Goal: Task Accomplishment & Management: Complete application form

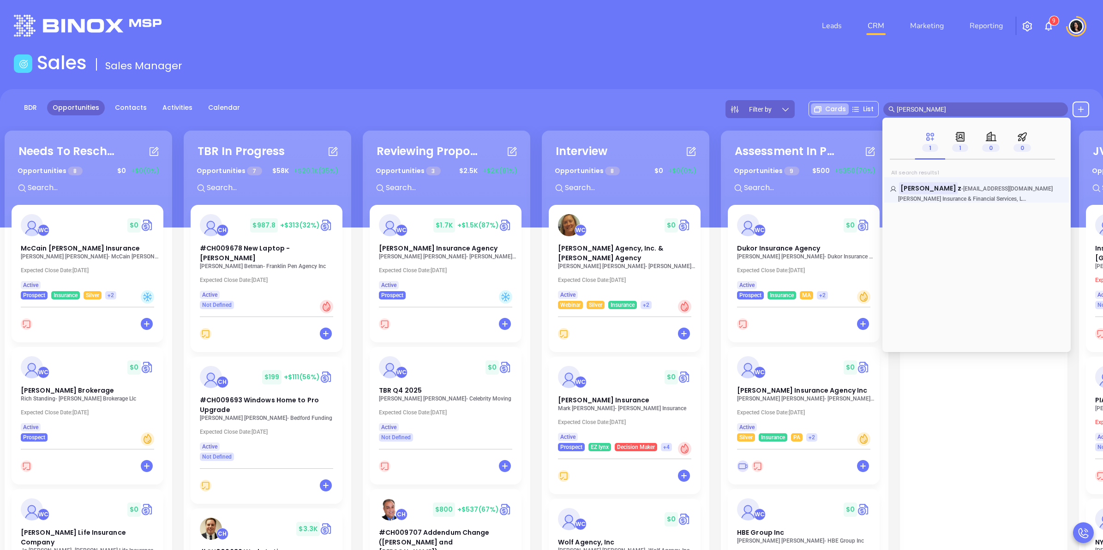
type input "[PERSON_NAME]"
click at [962, 193] on link "Daniel Lope z - daniellopez@lmifs.com L M Insurance & Financial Services, LLC -…" at bounding box center [977, 193] width 174 height 18
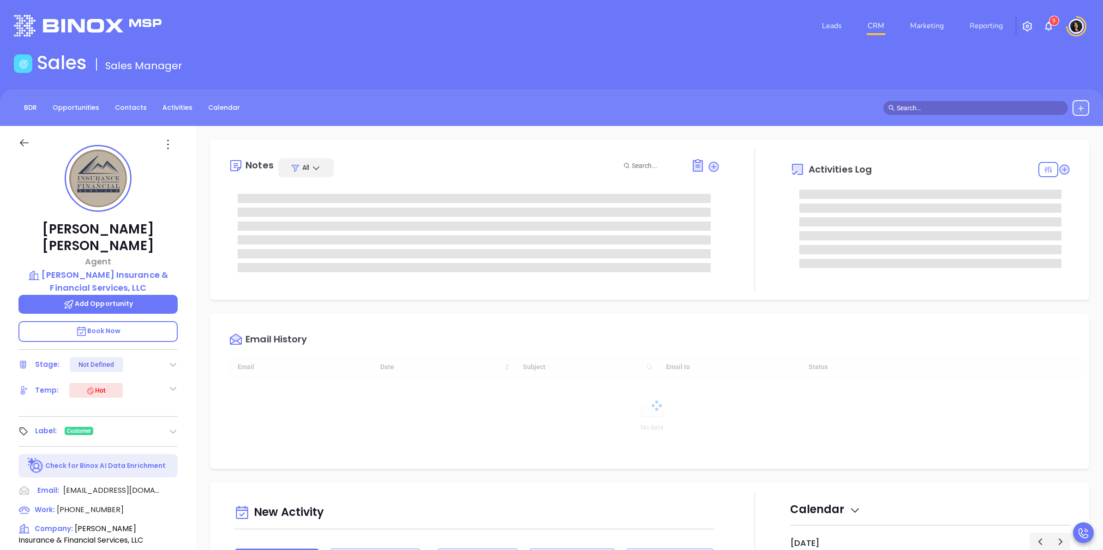
type input "[DATE]"
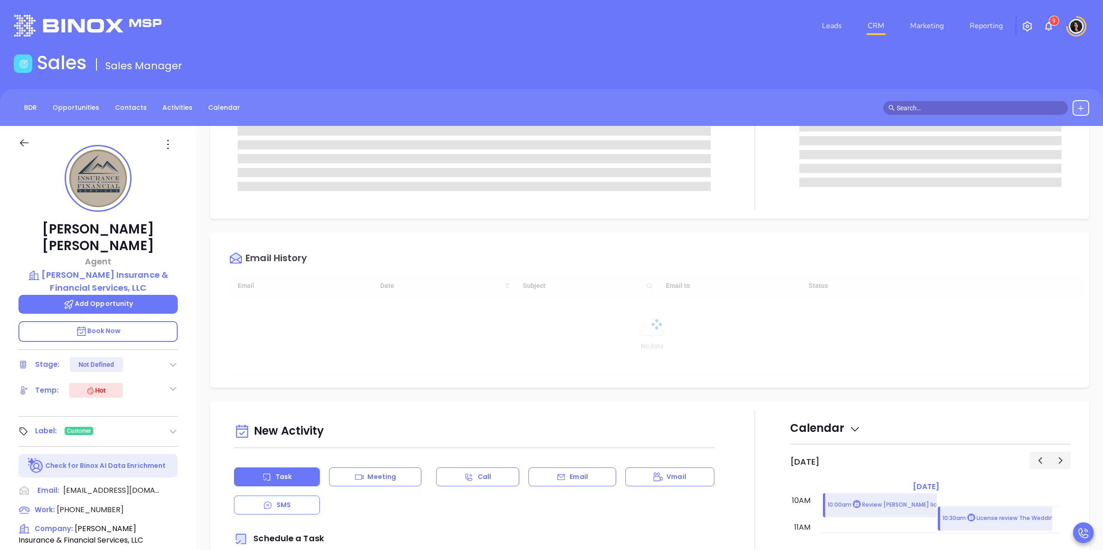
type input "[PERSON_NAME]"
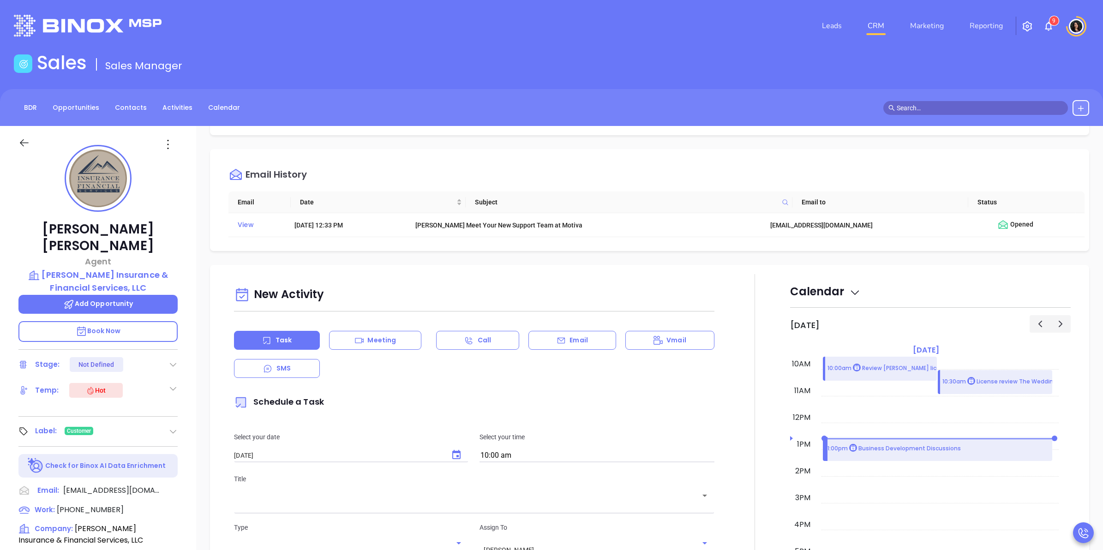
scroll to position [0, 0]
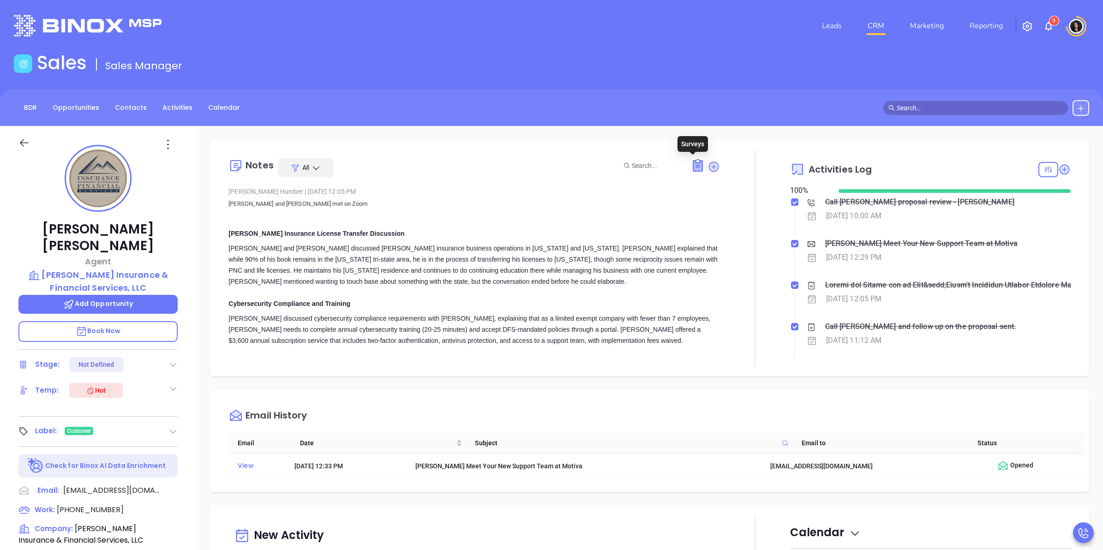
click at [695, 163] on icon at bounding box center [697, 166] width 9 height 11
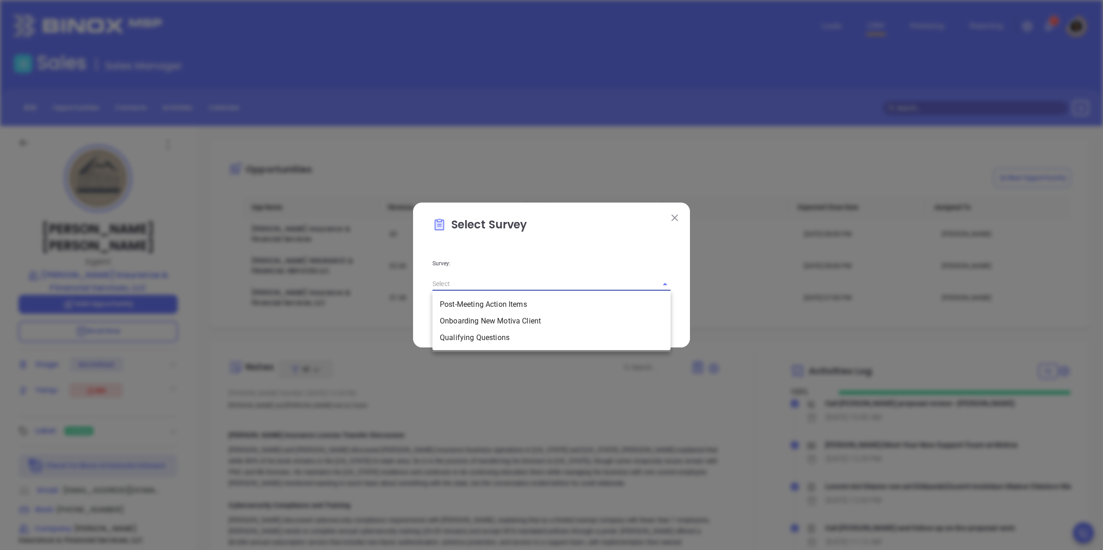
click at [534, 281] on input "text" at bounding box center [539, 283] width 212 height 13
click at [486, 319] on li "Onboarding New Motiva Client" at bounding box center [552, 321] width 238 height 17
type input "Onboarding New Motiva Client"
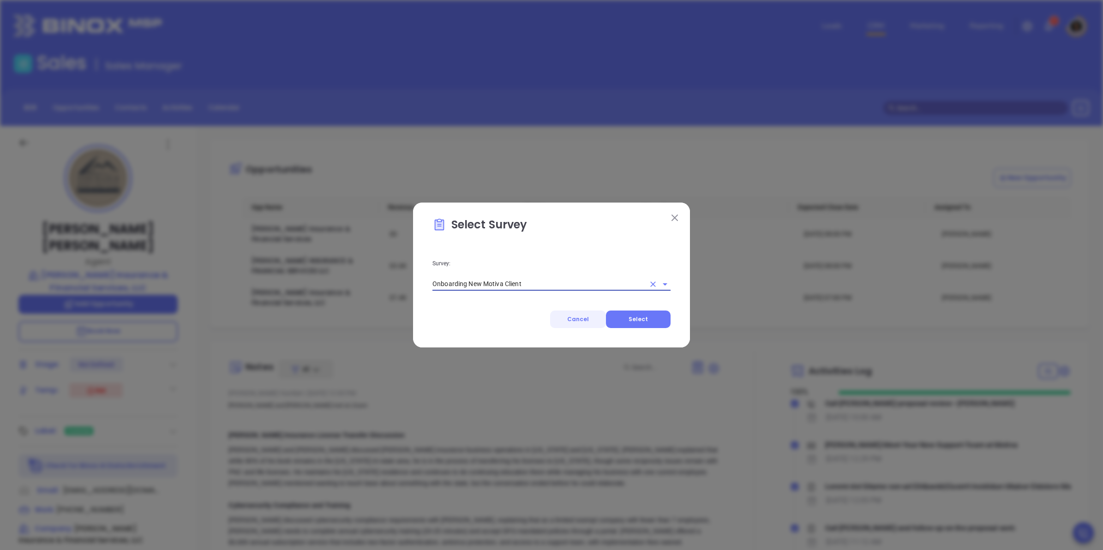
click at [587, 315] on span "Cancel" at bounding box center [578, 319] width 22 height 8
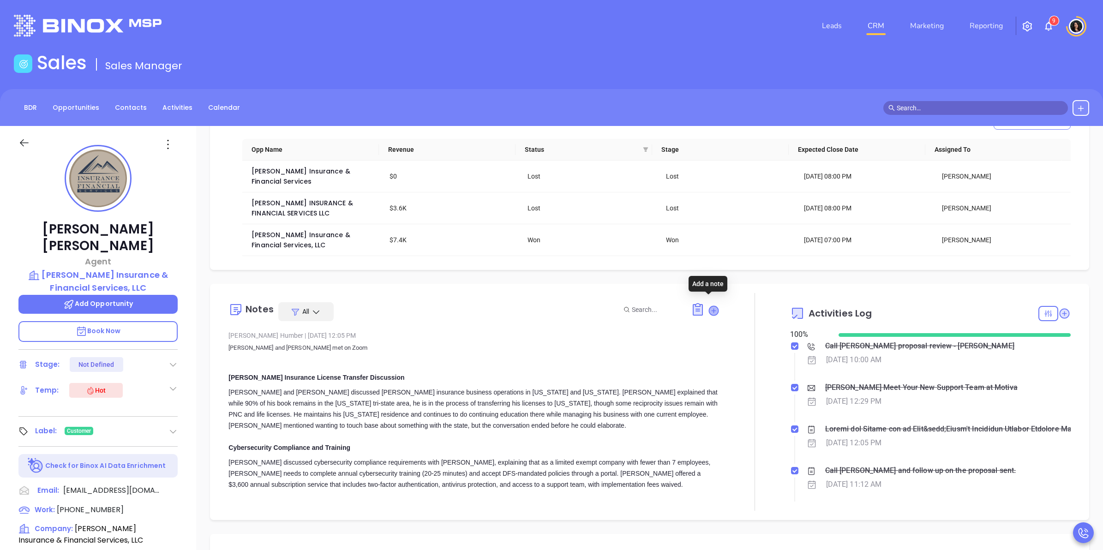
click at [711, 306] on icon at bounding box center [713, 310] width 9 height 9
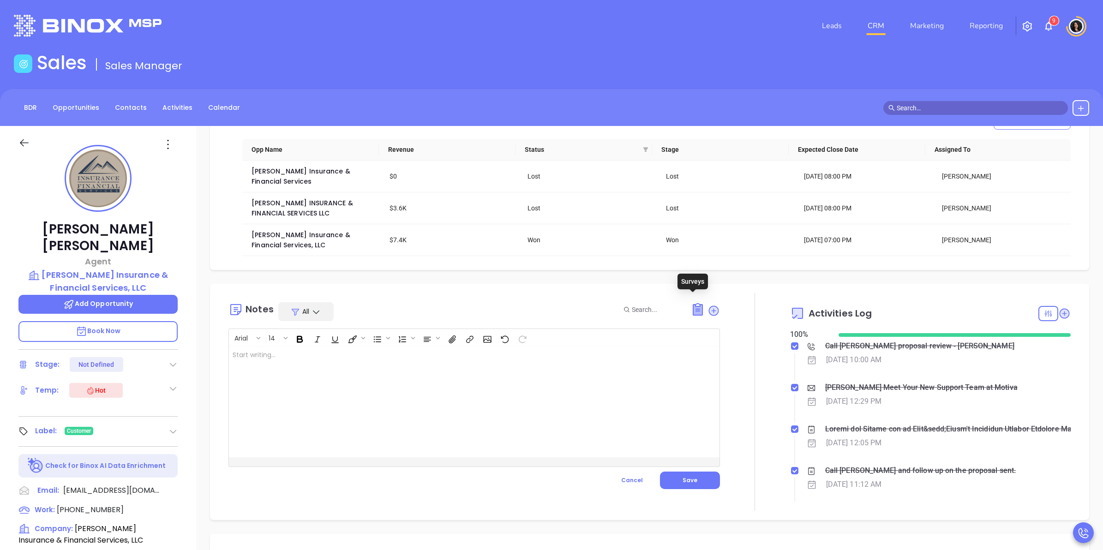
click at [693, 307] on icon at bounding box center [697, 310] width 9 height 11
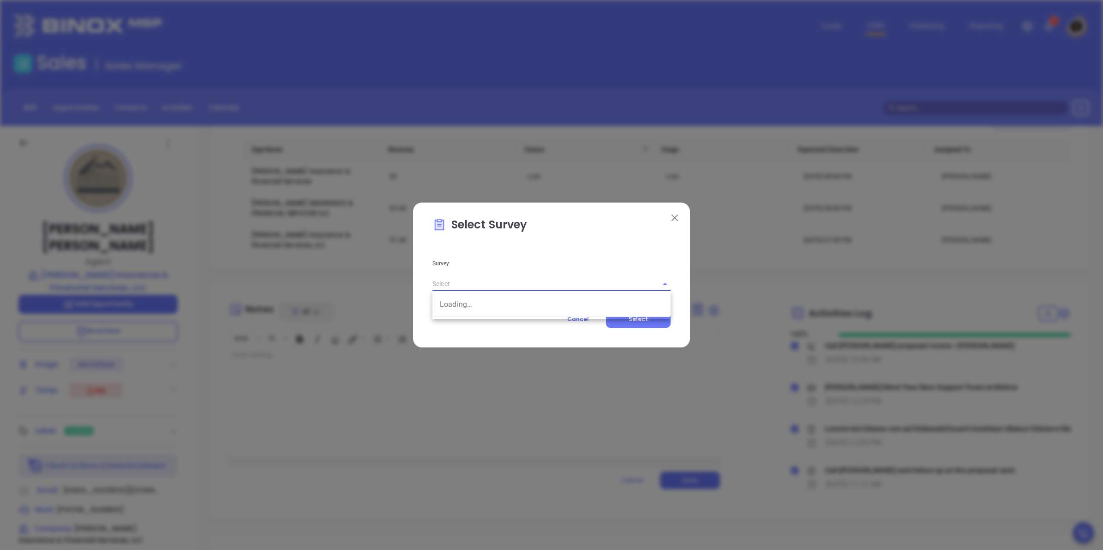
click at [517, 285] on input "text" at bounding box center [539, 283] width 212 height 13
click at [490, 320] on li "Onboarding New Motiva Client" at bounding box center [552, 321] width 238 height 17
type input "Onboarding New Motiva Client"
click at [654, 321] on button "Select" at bounding box center [638, 320] width 65 height 18
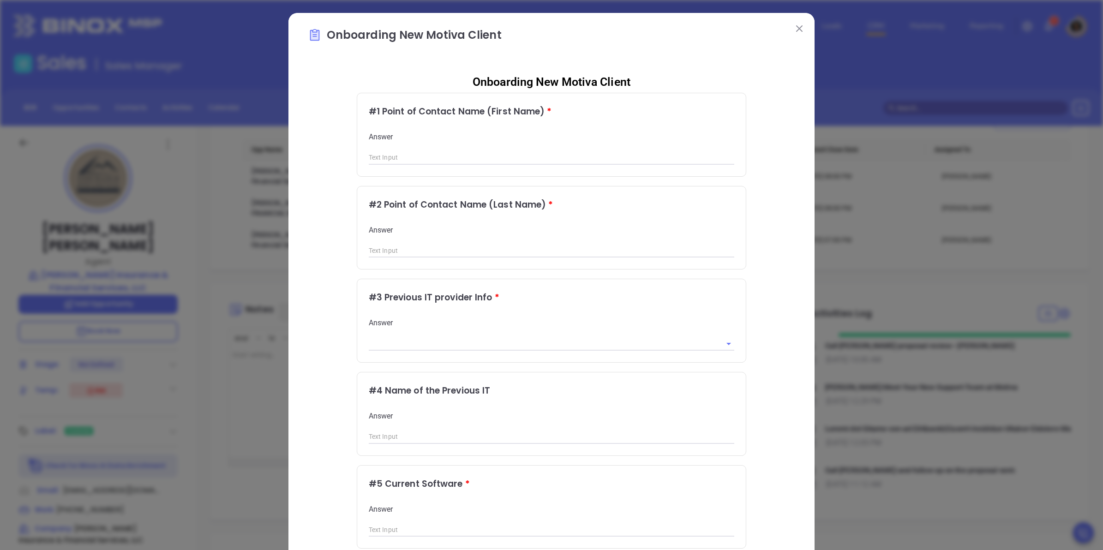
click at [533, 160] on input "text" at bounding box center [552, 158] width 366 height 14
type input "Daniel"
type input "Lopez"
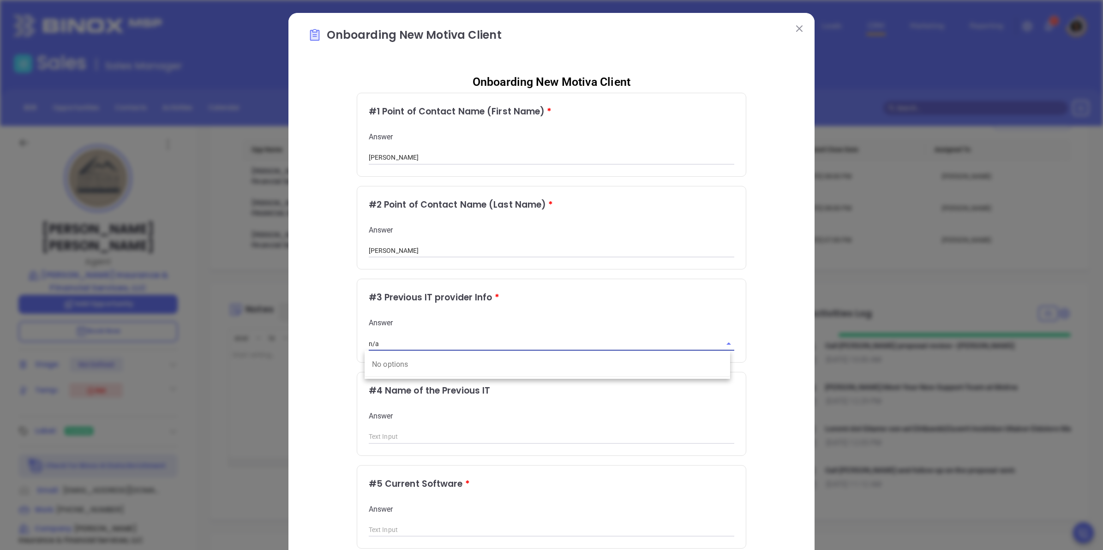
type input "n/a"
click at [570, 360] on div "# 3 Previous IT provider Info * Answer" at bounding box center [551, 320] width 389 height 83
click at [404, 344] on input "text" at bounding box center [539, 343] width 340 height 13
click at [409, 385] on li "No" at bounding box center [548, 381] width 366 height 17
type input "No"
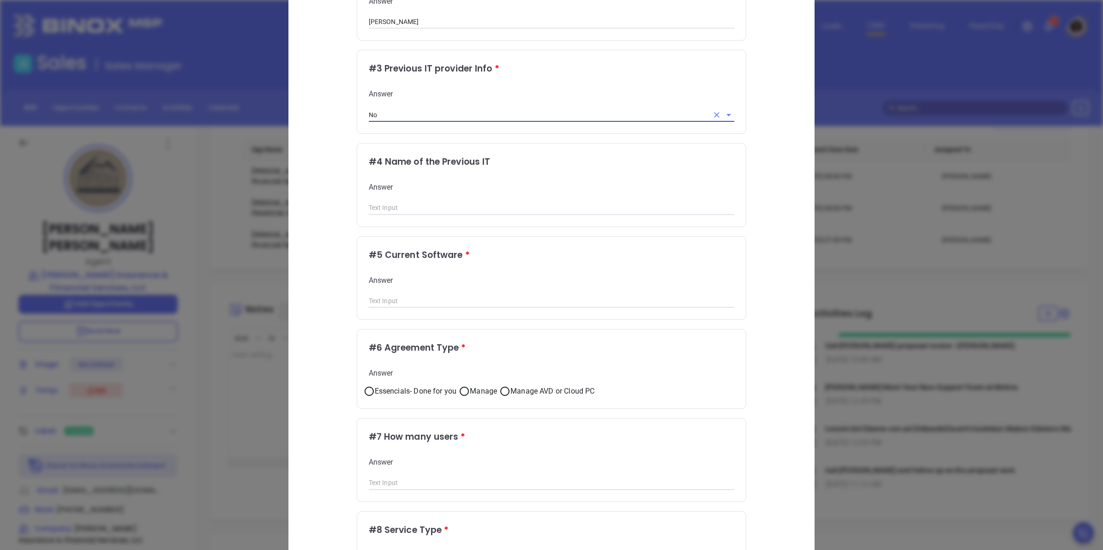
scroll to position [231, 0]
click at [430, 199] on input "text" at bounding box center [552, 206] width 366 height 14
type input "n/a"
click at [389, 296] on input "text" at bounding box center [552, 300] width 366 height 14
click at [435, 301] on input "text" at bounding box center [552, 300] width 366 height 14
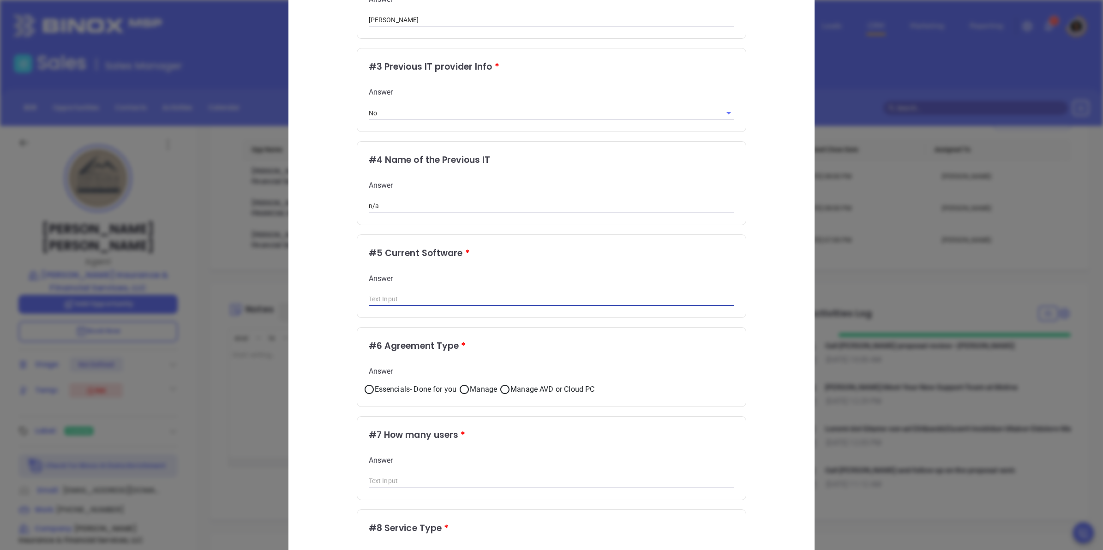
click at [360, 317] on div "# 5 Current Software * Answer" at bounding box center [551, 276] width 389 height 83
click at [453, 296] on input "text" at bounding box center [552, 300] width 366 height 14
paste input "EasyLinks"
drag, startPoint x: 378, startPoint y: 301, endPoint x: 367, endPoint y: 301, distance: 10.2
click at [369, 301] on input "EasyLinks" at bounding box center [552, 300] width 366 height 14
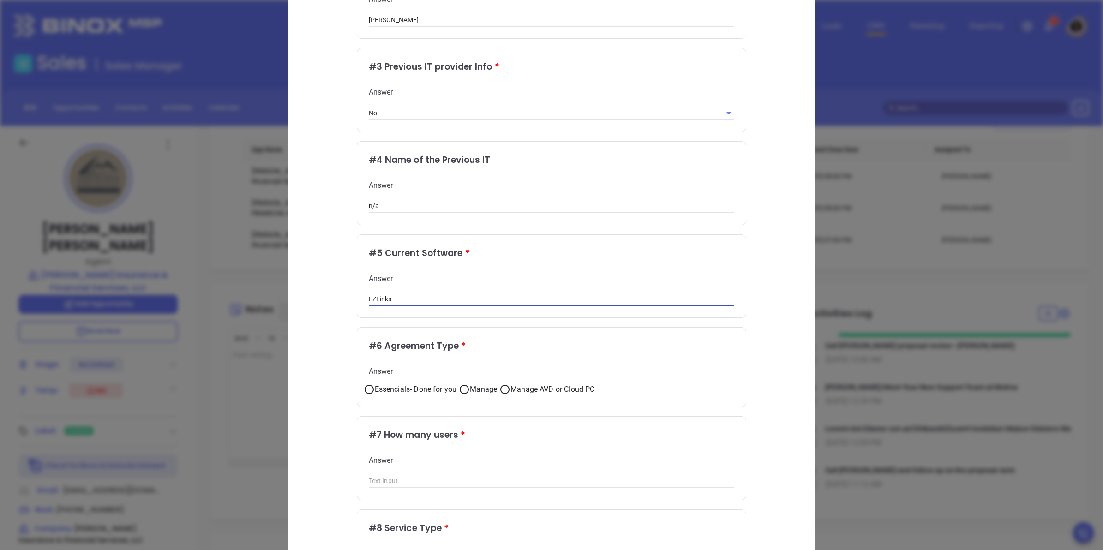
type input "EZLinks"
click at [395, 310] on div "# 5 Current Software * Answer EZLinks" at bounding box center [551, 276] width 389 height 83
click at [400, 296] on input "EZLinks" at bounding box center [552, 300] width 366 height 14
click at [357, 321] on div "Onboarding New Motiva Client # 1 Point of Contact Name (First Name) * Answer Da…" at bounding box center [551, 380] width 487 height 1089
click at [434, 298] on input "EZLinks" at bounding box center [552, 300] width 366 height 14
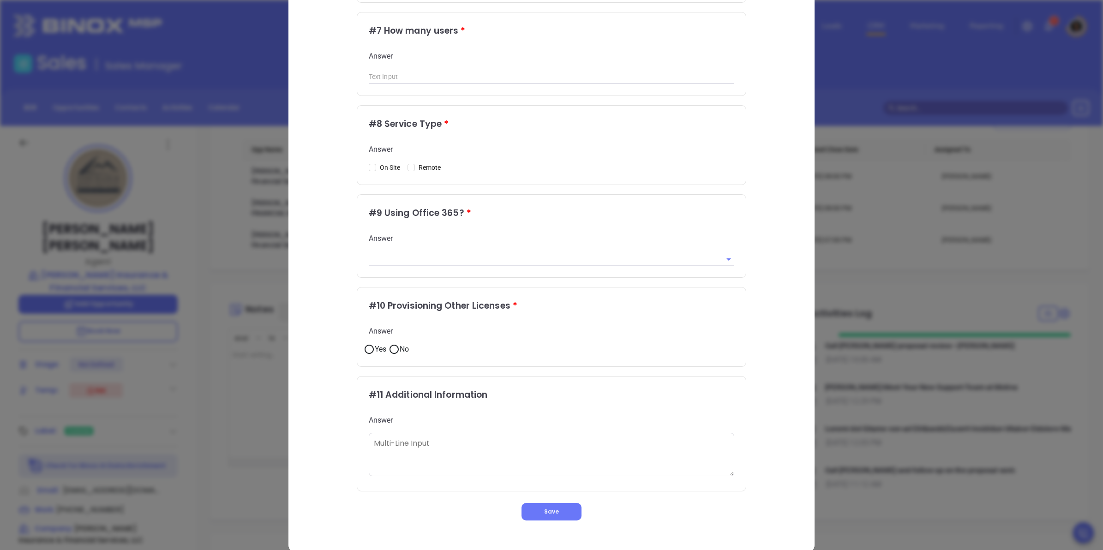
scroll to position [652, 0]
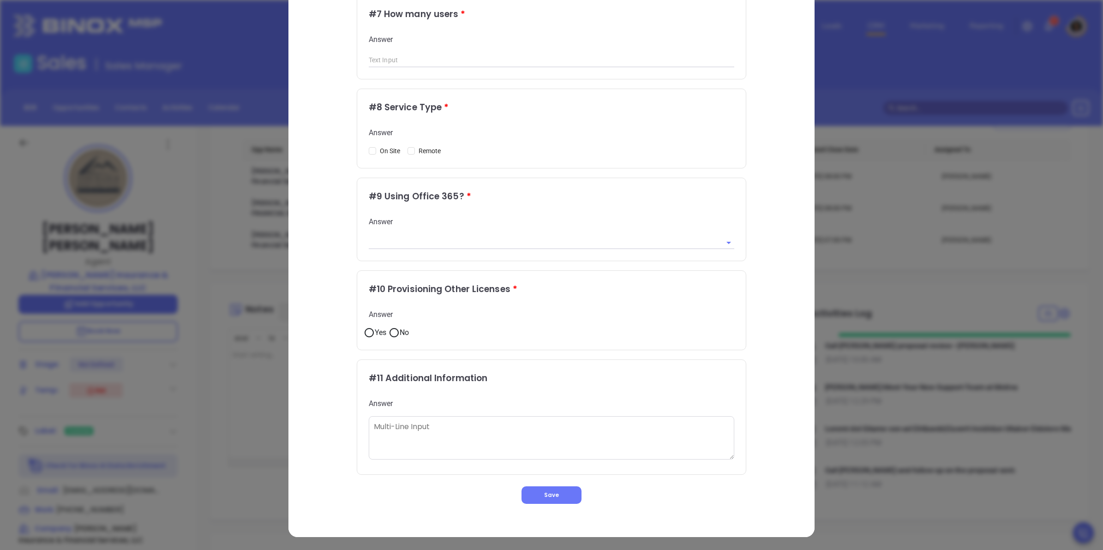
click at [430, 448] on textarea at bounding box center [552, 437] width 366 height 43
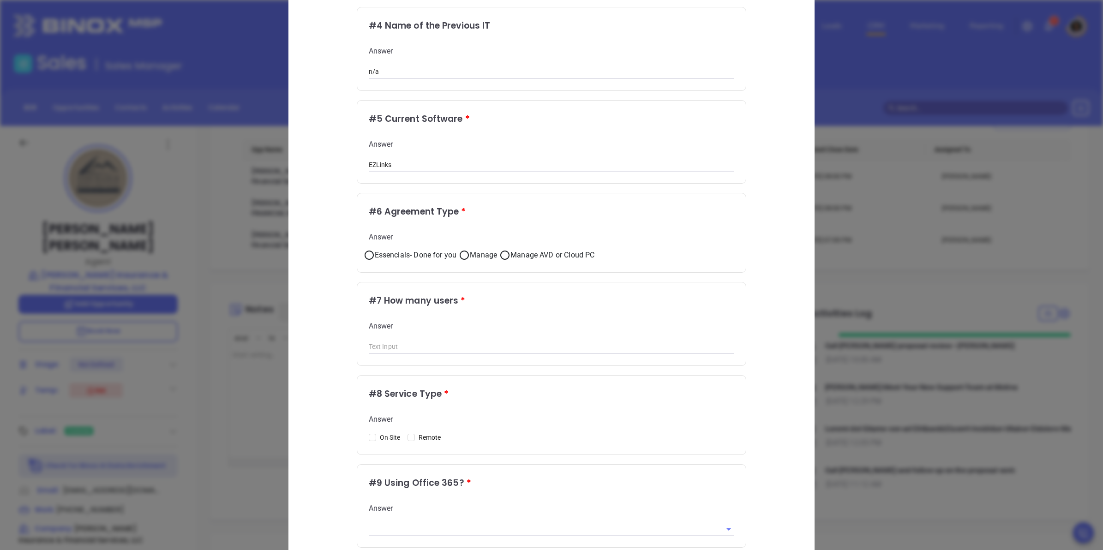
scroll to position [364, 0]
type textarea "Email through google. No Microsoft included in the proposal."
click at [470, 257] on span "Manage" at bounding box center [483, 256] width 27 height 11
click at [468, 257] on input "Manage" at bounding box center [464, 256] width 11 height 11
radio input "true"
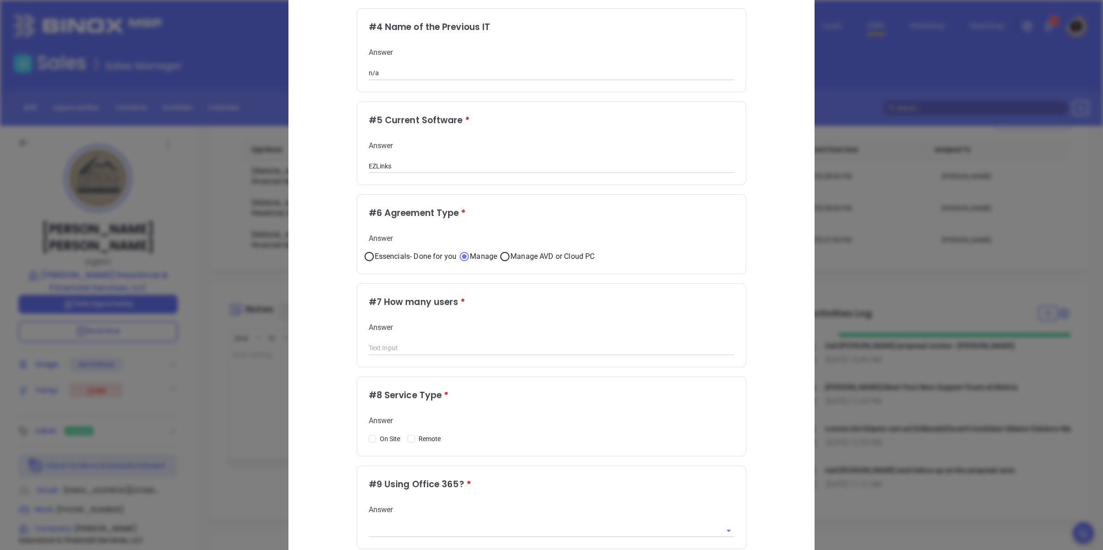
click at [404, 349] on input "text" at bounding box center [552, 349] width 366 height 14
type input "2"
click at [344, 391] on div "Onboarding New Motiva Client # 1 Point of Contact Name (First Name) * Answer Da…" at bounding box center [551, 247] width 487 height 1089
click at [409, 442] on input "Remote" at bounding box center [411, 438] width 7 height 7
checkbox input "true"
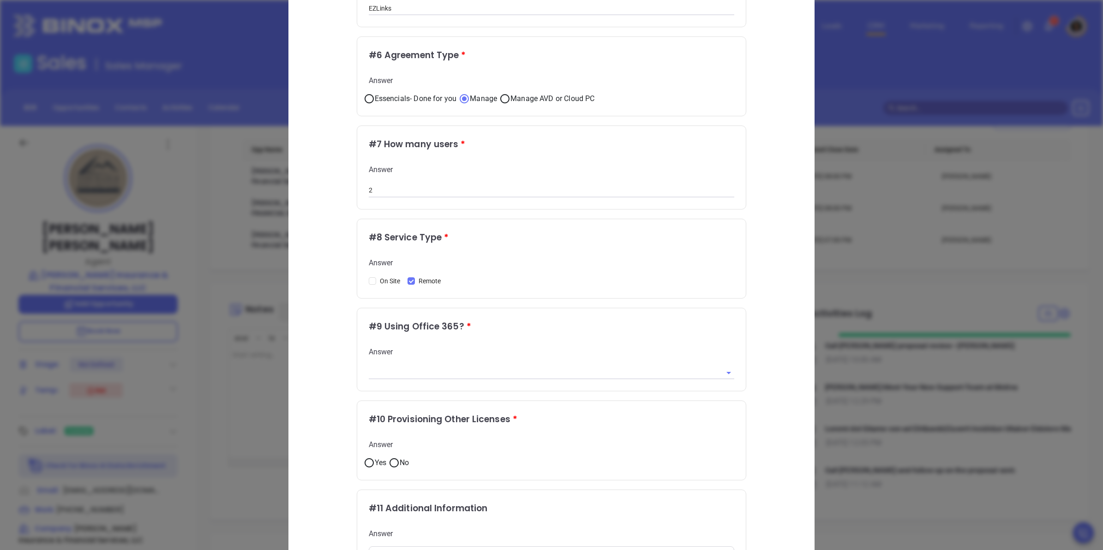
scroll to position [537, 0]
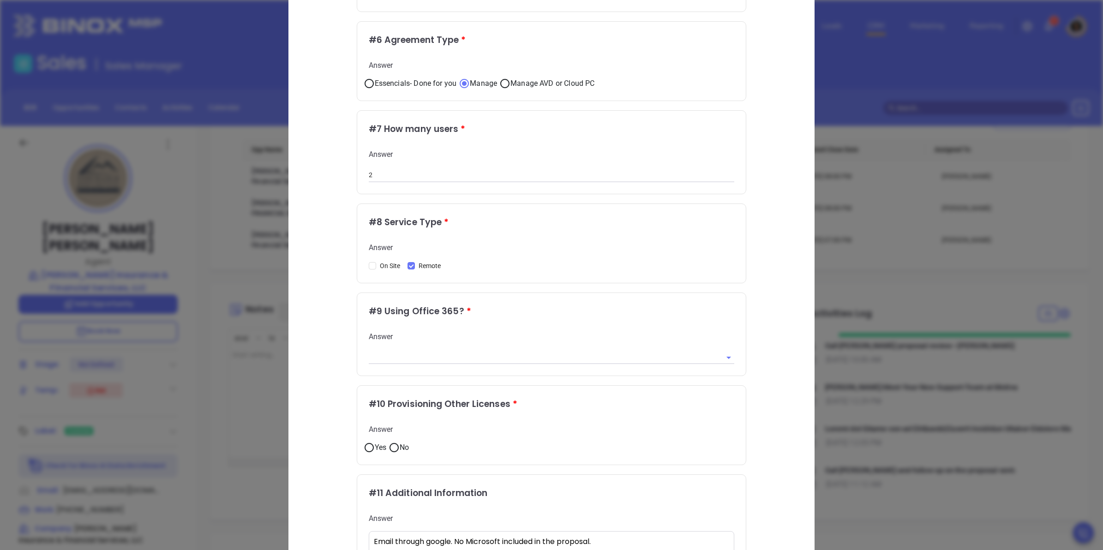
click at [398, 361] on input "text" at bounding box center [539, 357] width 340 height 13
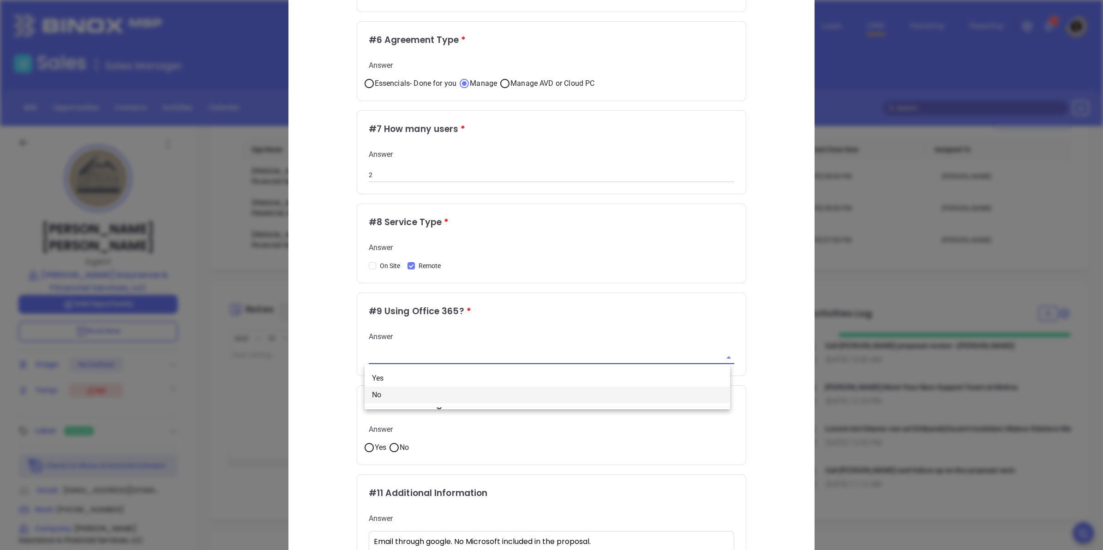
click at [396, 393] on li "No" at bounding box center [548, 395] width 366 height 17
type input "No"
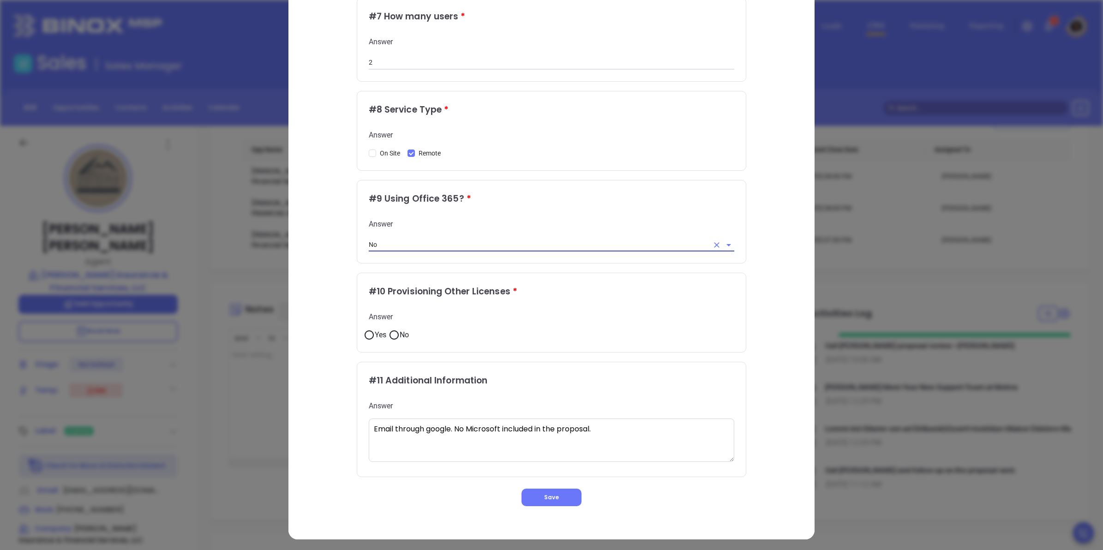
scroll to position [652, 0]
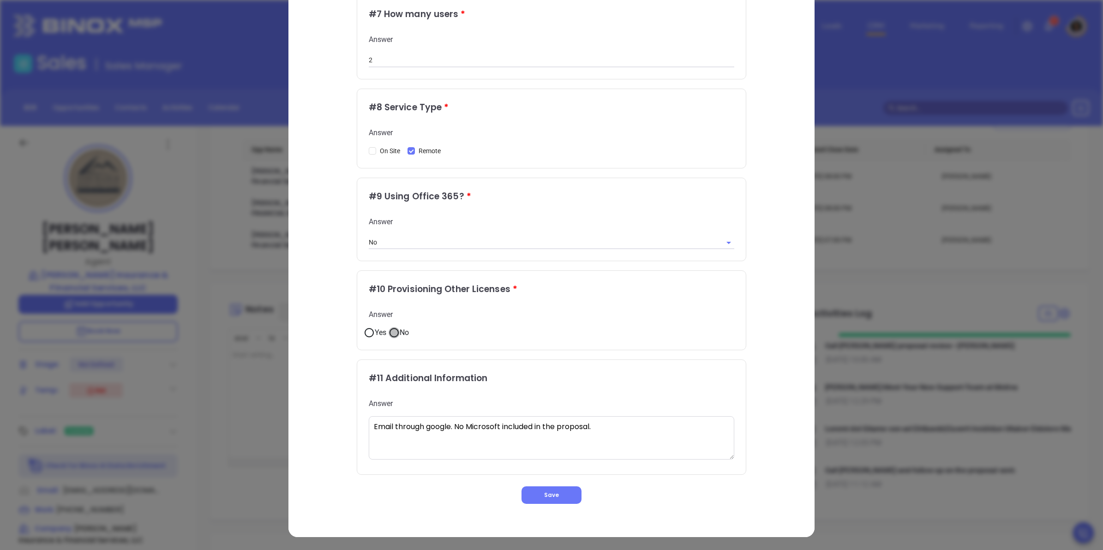
click at [391, 336] on input "No" at bounding box center [394, 332] width 11 height 11
radio input "true"
click at [548, 494] on span "Save" at bounding box center [551, 495] width 15 height 8
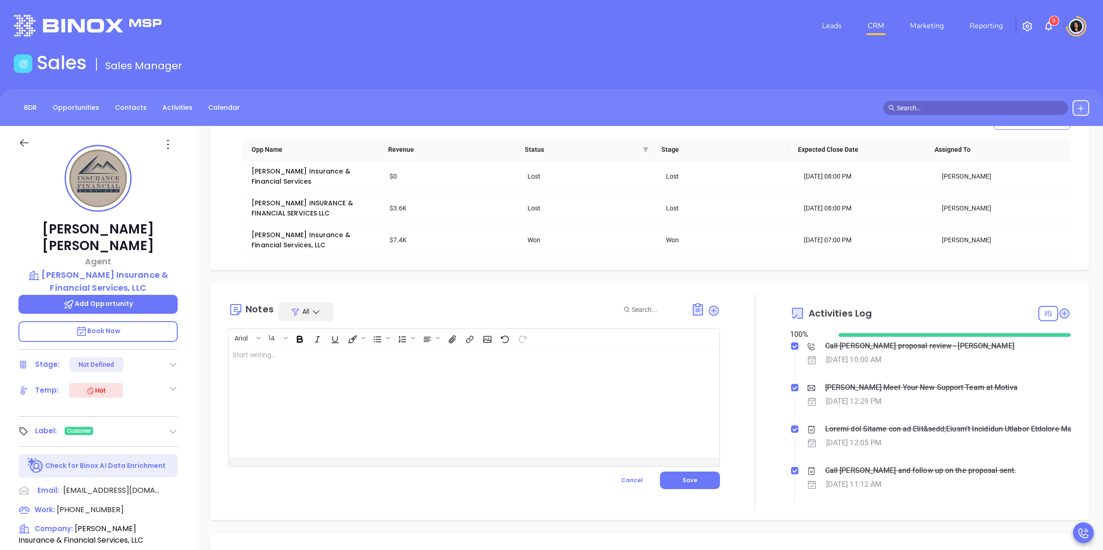
click at [234, 32] on div at bounding box center [189, 26] width 362 height 22
click at [526, 494] on div "Notes All Arial 14 ﻿ XXXXXXXXXXXXXXXXXXXXXXXXXXXXXXXXXXXXXXXXXXXXXXXXXXXXXXXXXX…" at bounding box center [473, 402] width 491 height 218
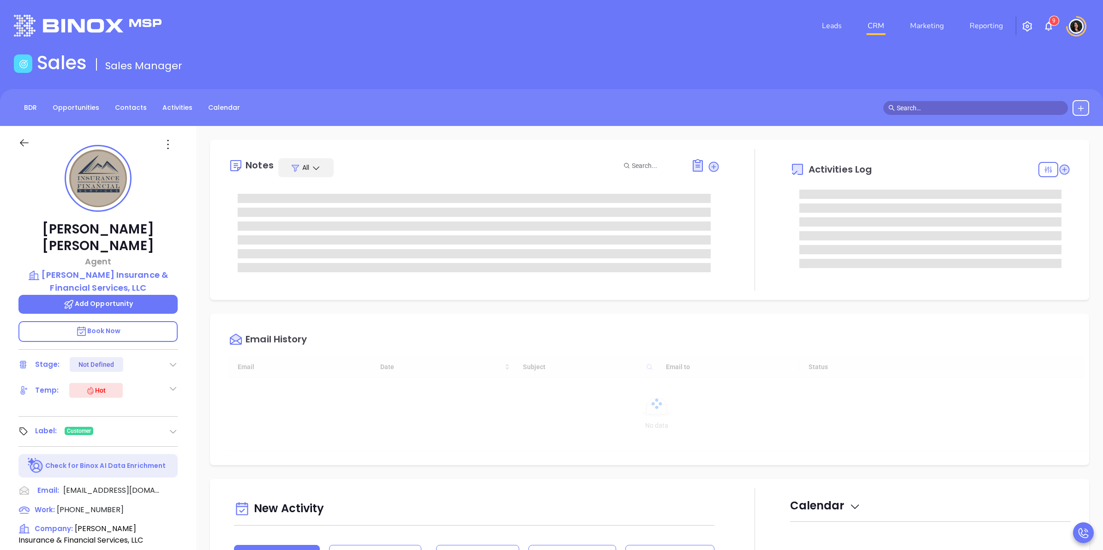
type input "[DATE]"
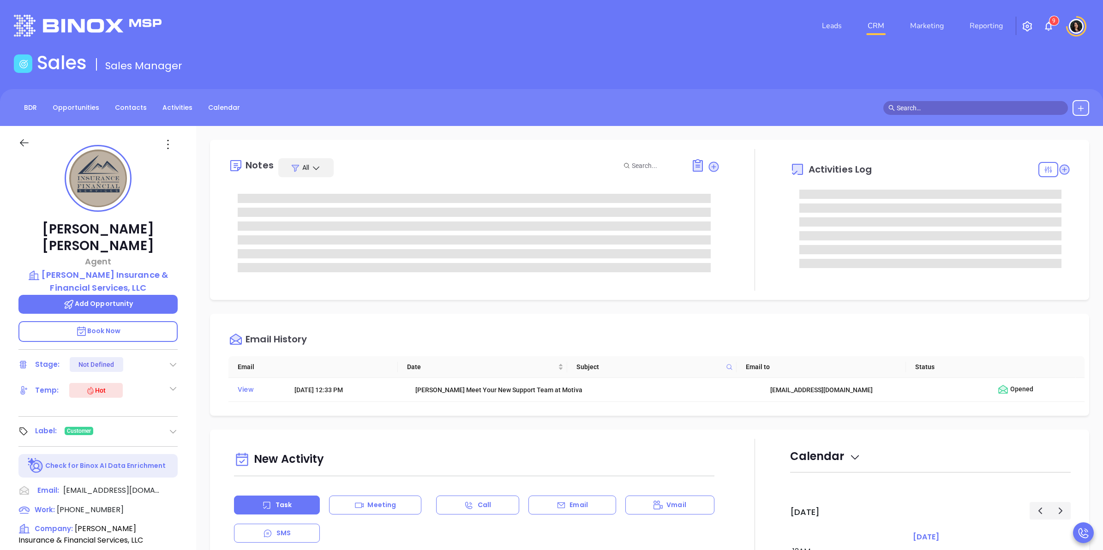
type input "[PERSON_NAME]"
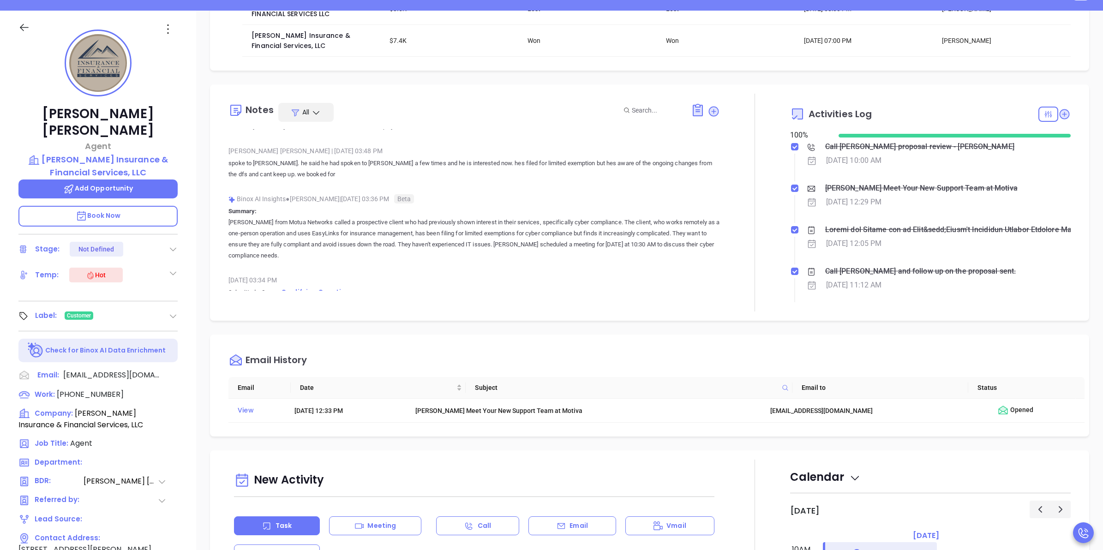
scroll to position [115, 0]
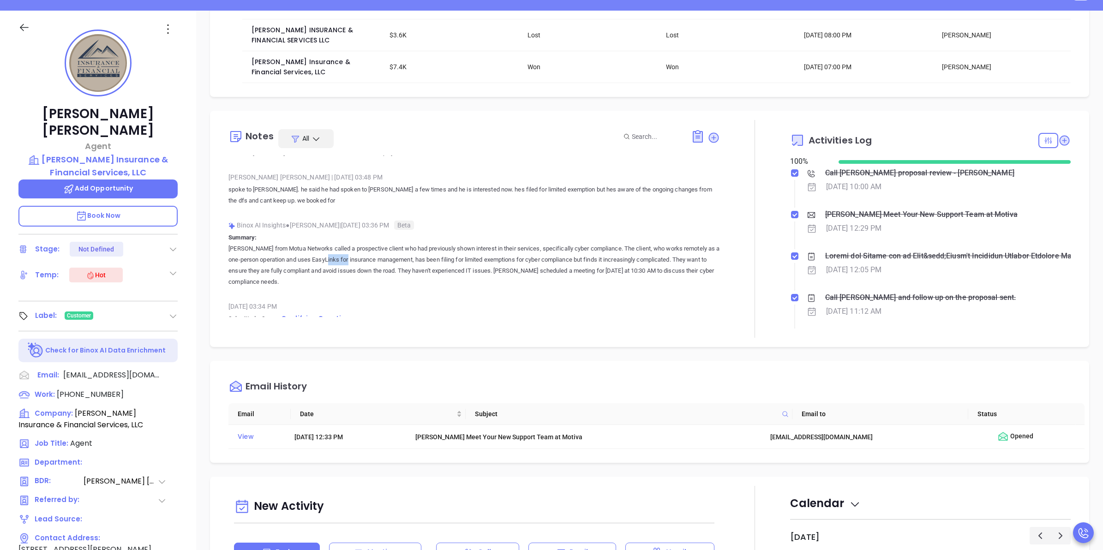
drag, startPoint x: 343, startPoint y: 241, endPoint x: 320, endPoint y: 241, distance: 23.1
click at [320, 243] on p "Annabelle from Motua Networks called a prospective client who had previously sh…" at bounding box center [473, 265] width 491 height 44
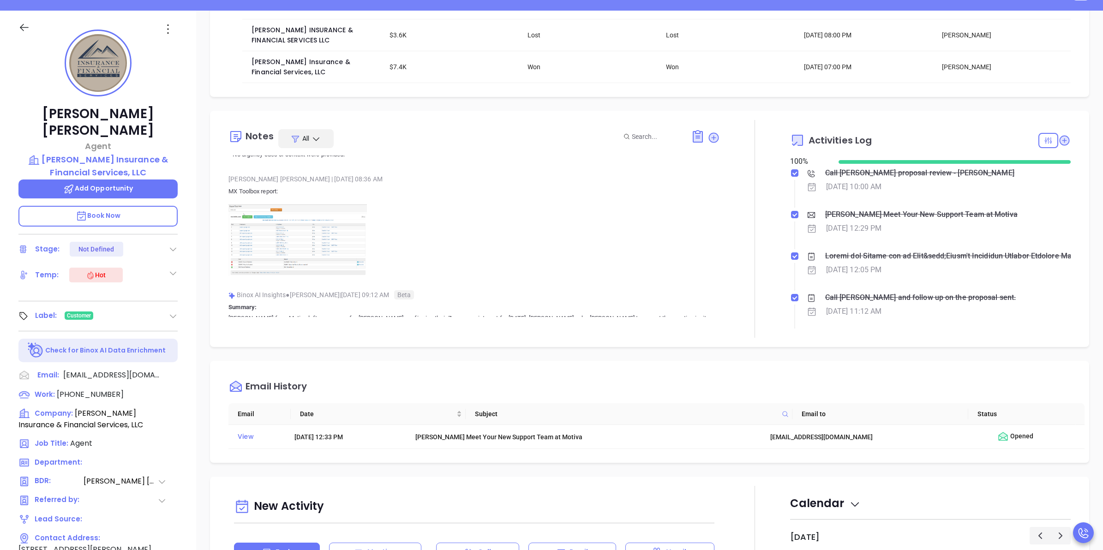
scroll to position [1096, 0]
click at [306, 241] on img at bounding box center [297, 250] width 138 height 72
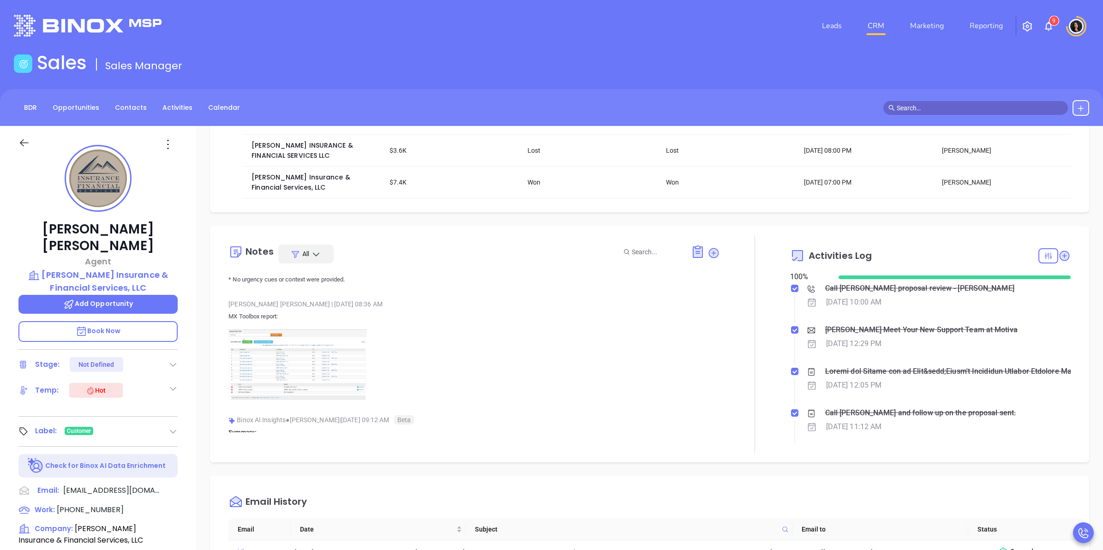
scroll to position [0, 0]
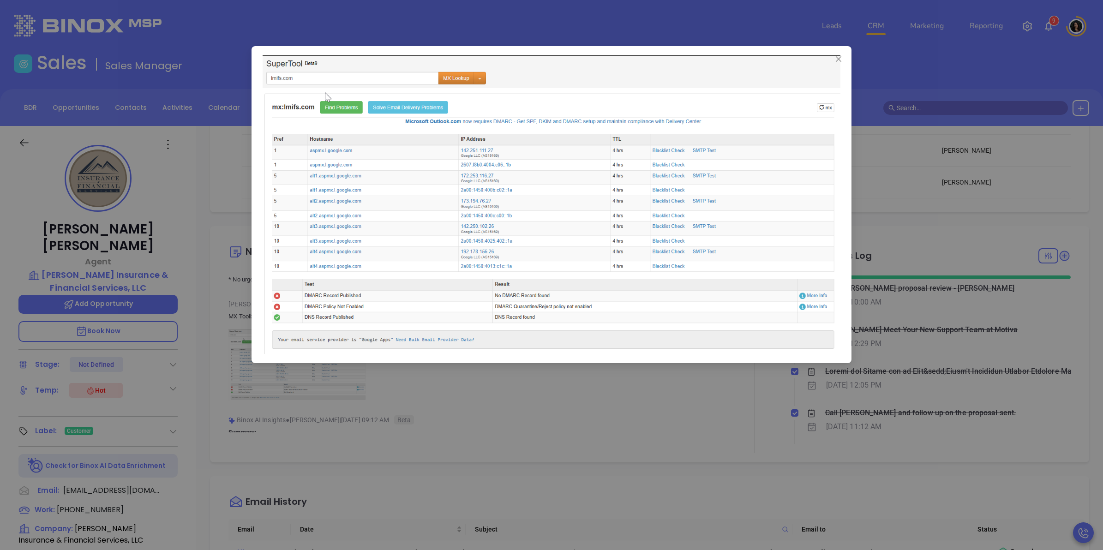
click at [394, 381] on div at bounding box center [551, 275] width 1103 height 550
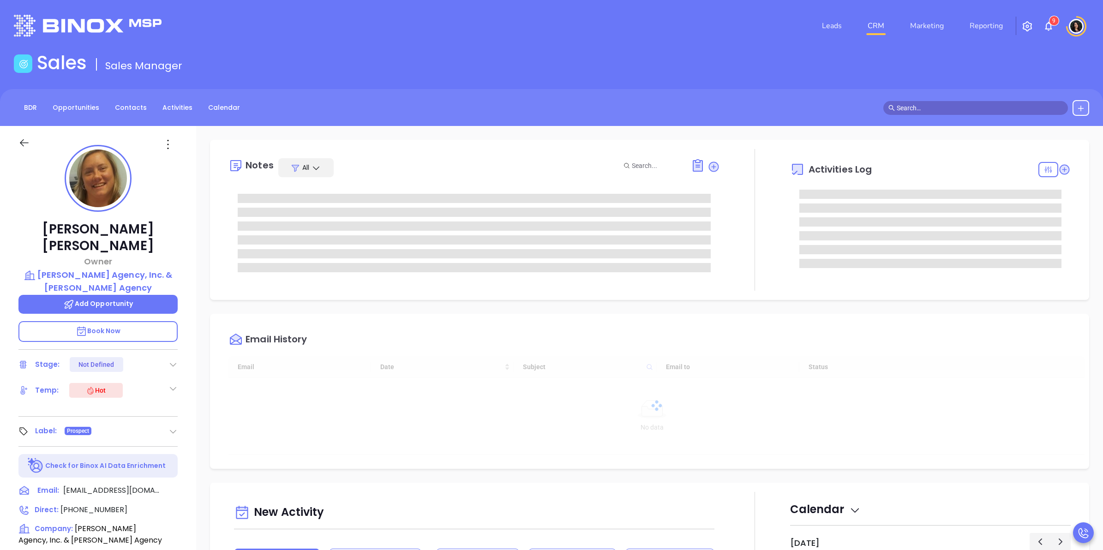
type input "[DATE]"
type input "[PERSON_NAME]"
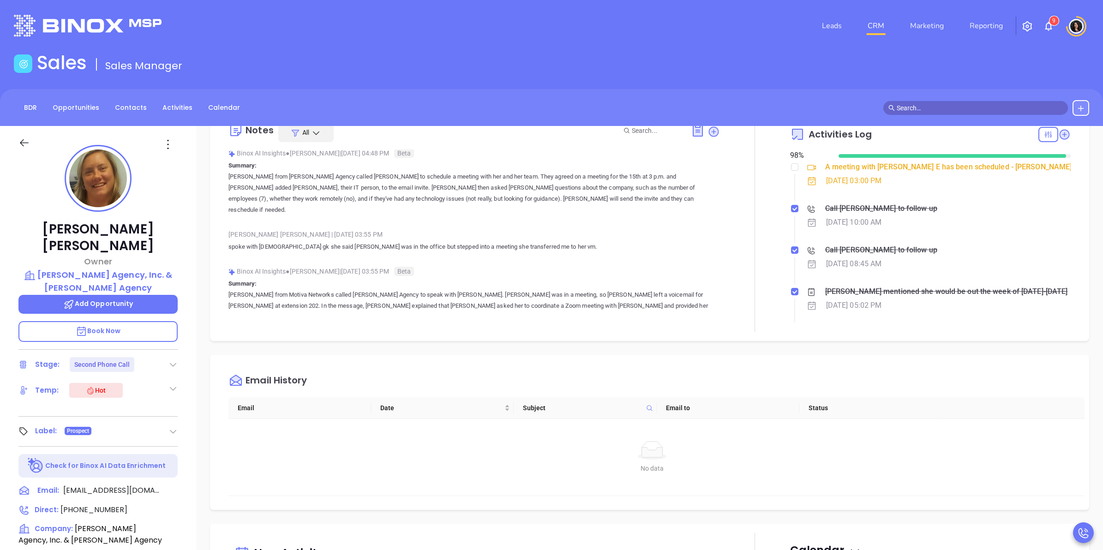
scroll to position [115, 0]
click at [317, 344] on div "Opportunities New Opportunity Opp Name Revenue Status Stage Expected Close Date…" at bounding box center [649, 449] width 907 height 646
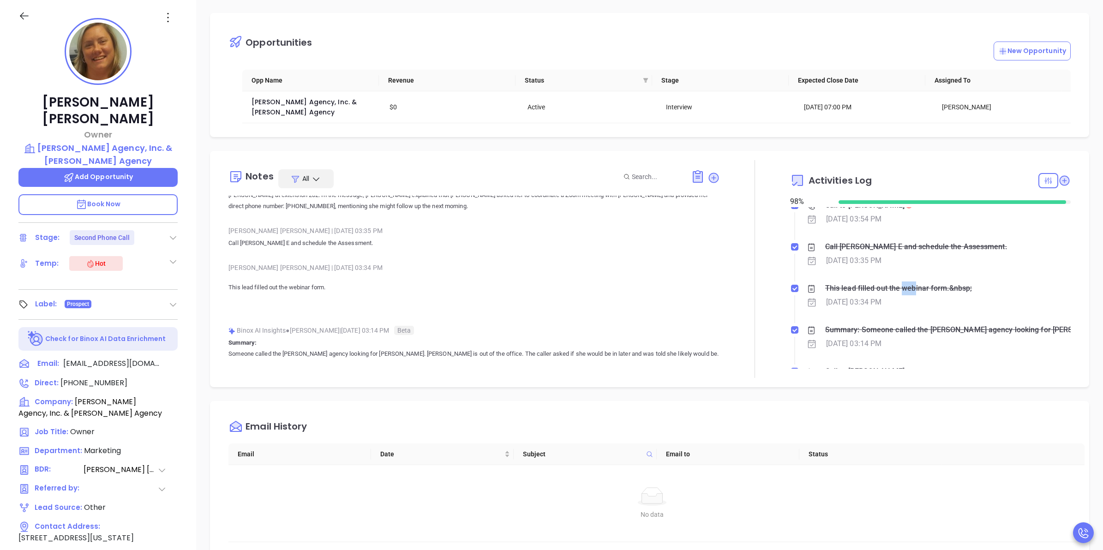
scroll to position [0, 0]
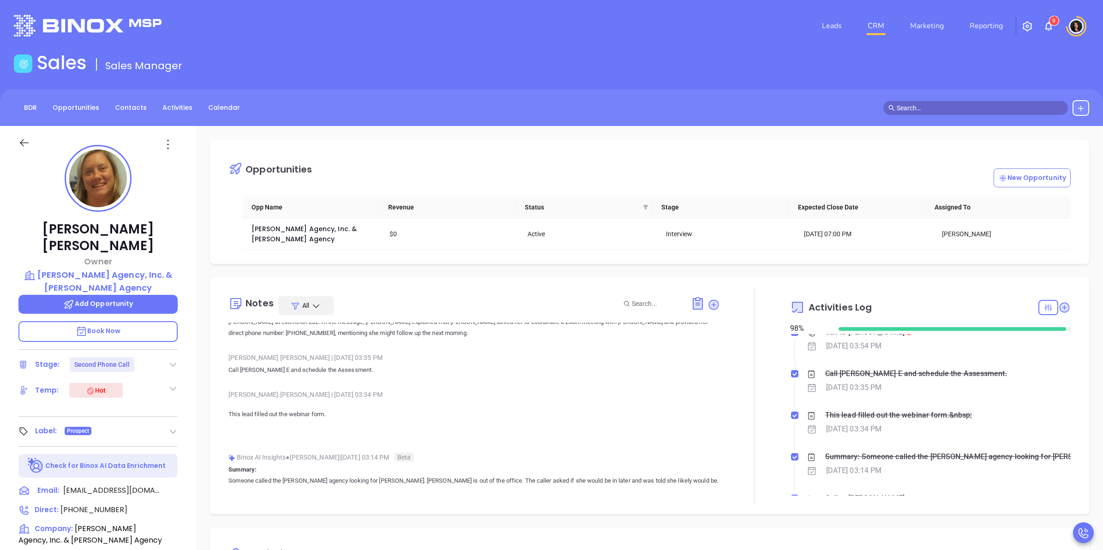
click at [693, 280] on div "Notes All Oct 8, 2025 05:14 PM Submitted a Survey Qualifying Questions Anabell …" at bounding box center [649, 396] width 879 height 236
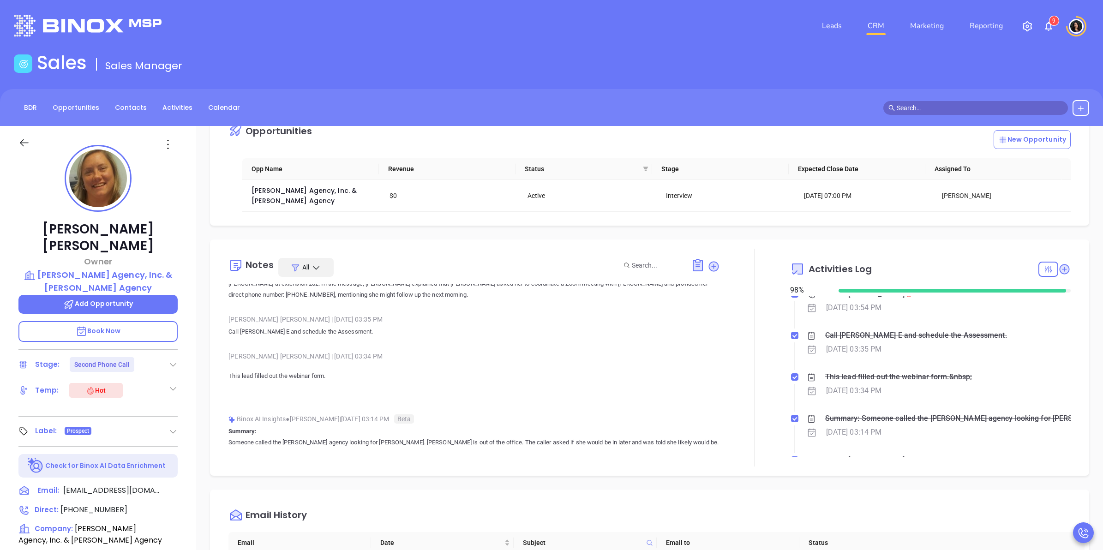
scroll to position [231, 0]
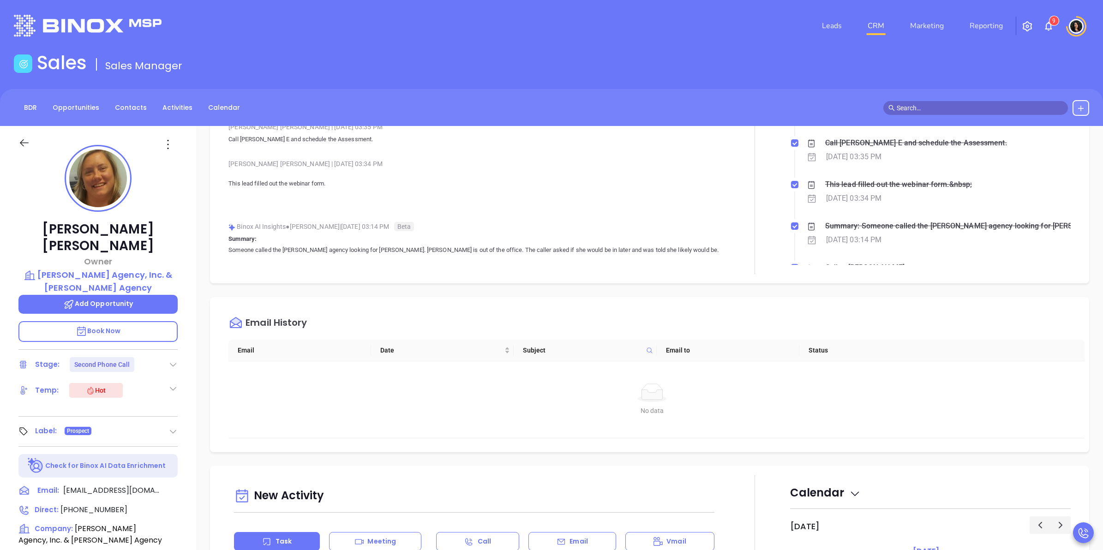
click at [543, 293] on div "Opportunities New Opportunity Opp Name Revenue Status Stage Expected Close Date…" at bounding box center [649, 449] width 907 height 646
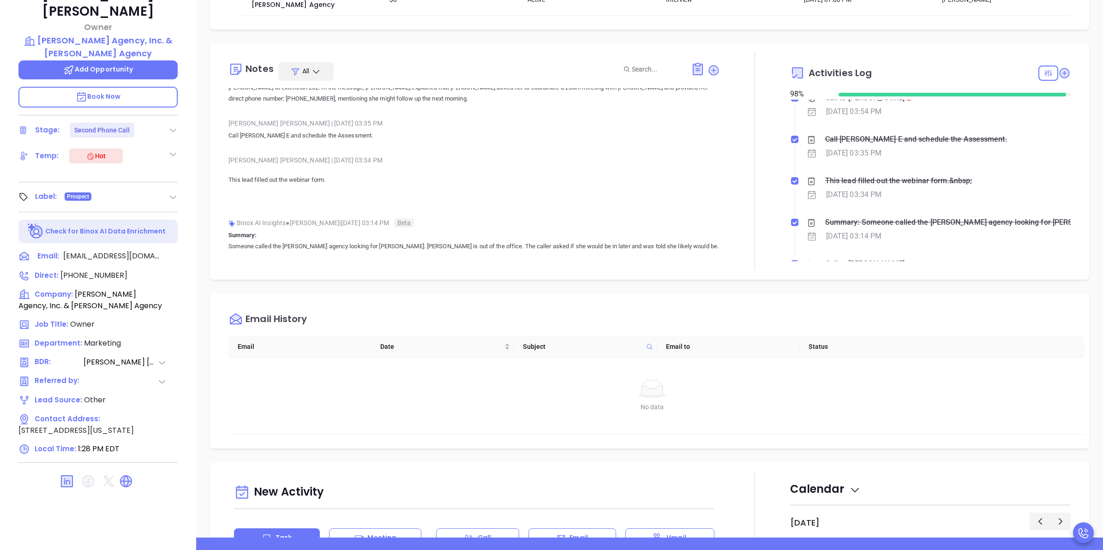
scroll to position [264, 0]
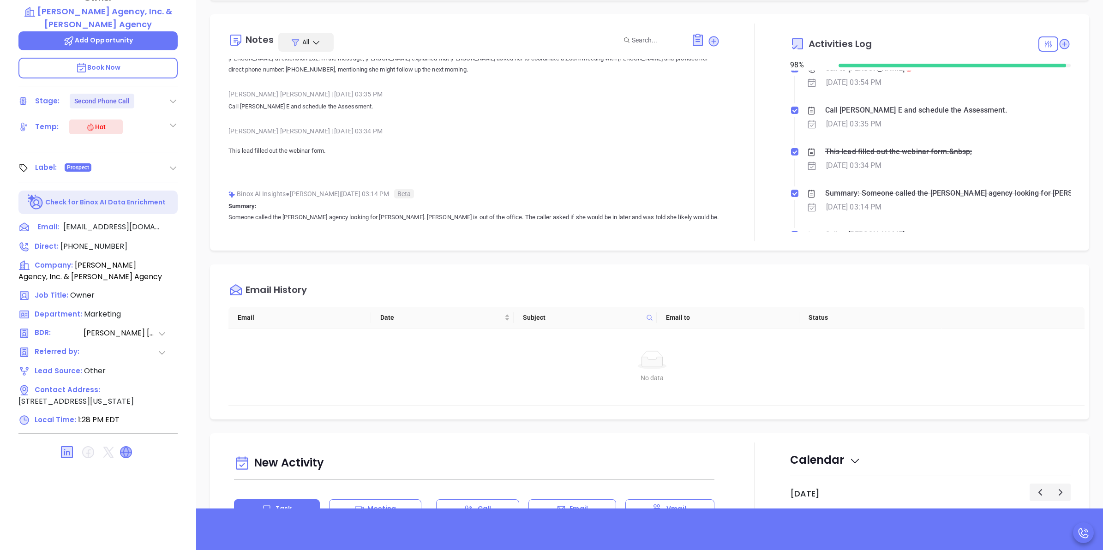
click at [125, 447] on icon at bounding box center [125, 452] width 11 height 11
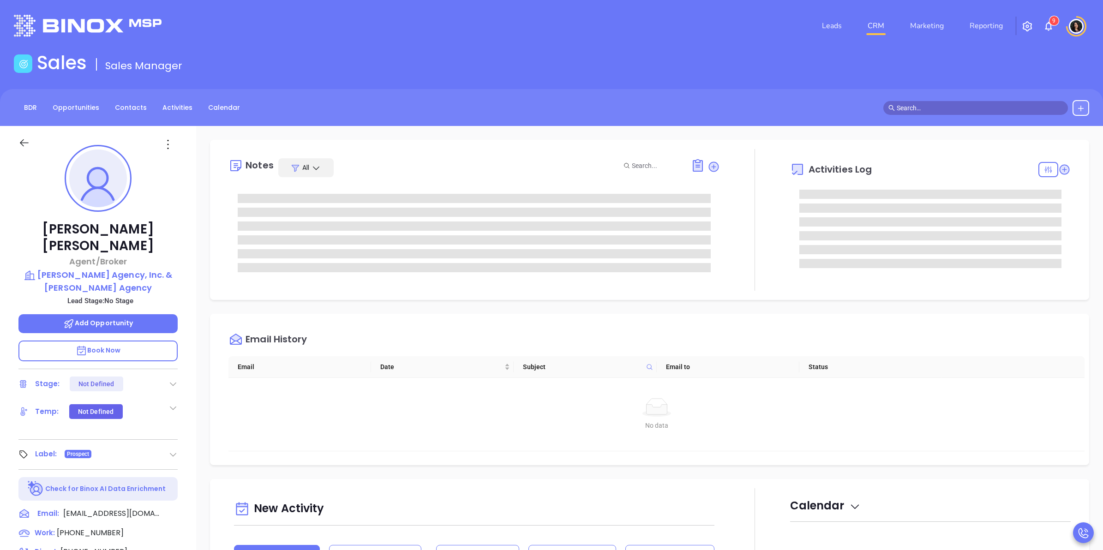
type input "[PERSON_NAME]"
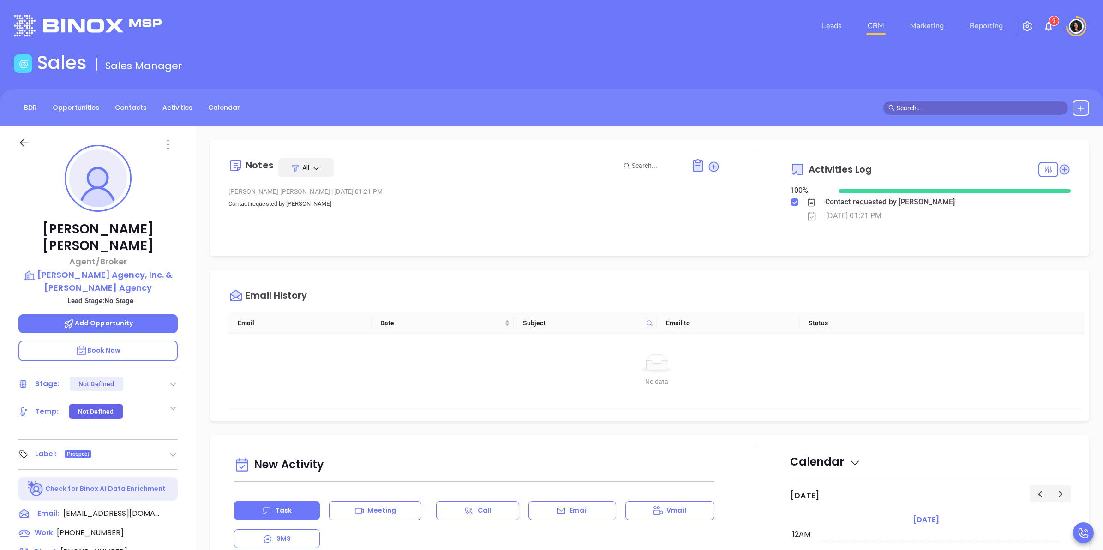
scroll to position [268, 0]
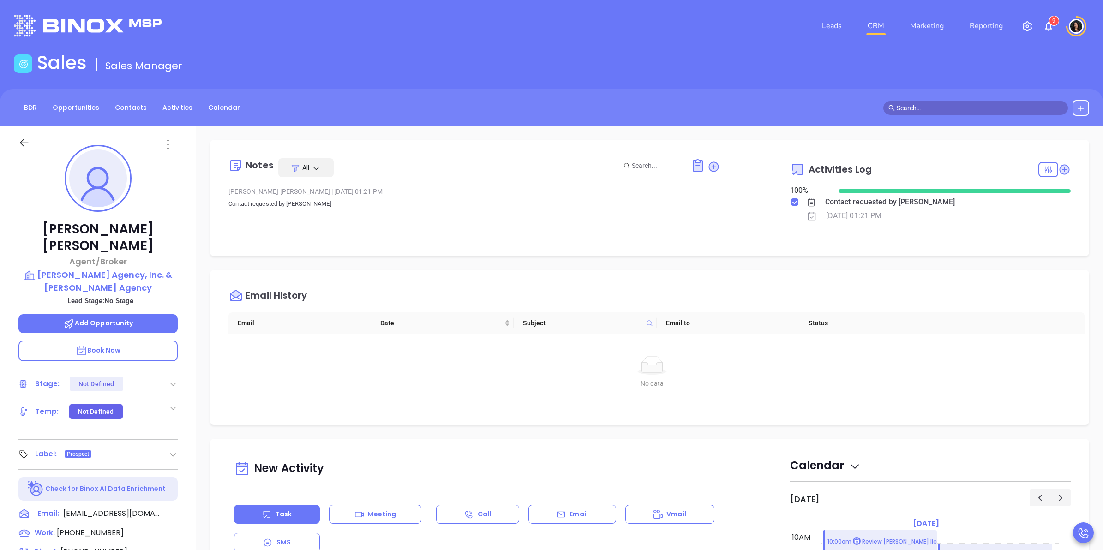
click at [915, 105] on input "text" at bounding box center [980, 108] width 166 height 10
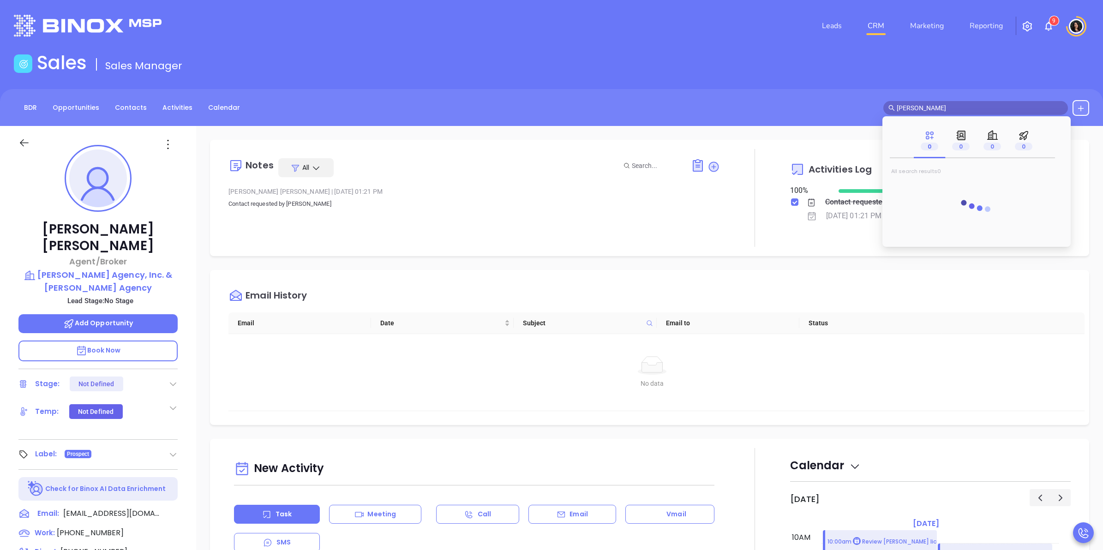
type input "george brooks"
click at [934, 185] on mark "George Brooks" at bounding box center [928, 187] width 59 height 12
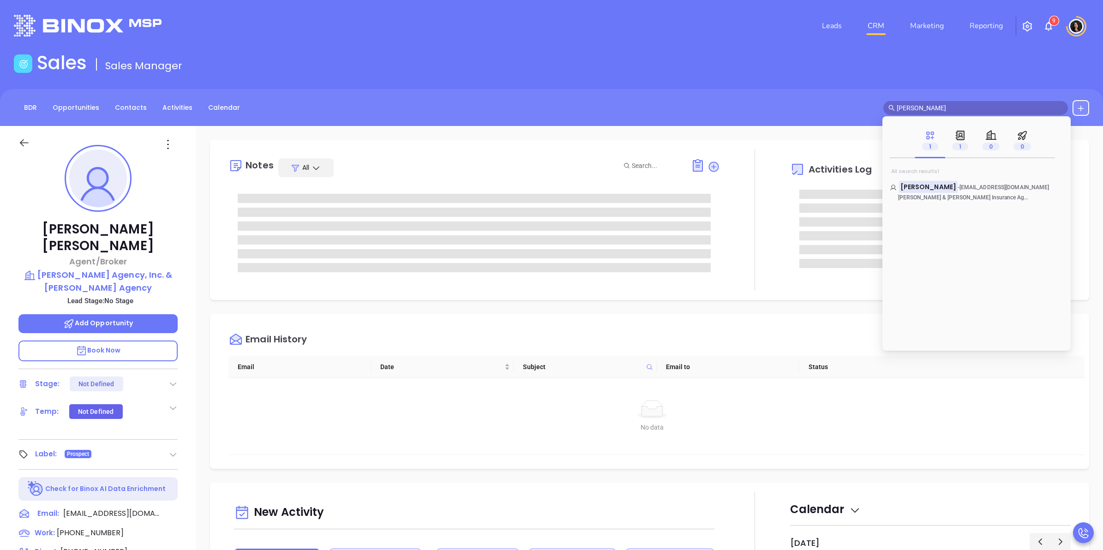
click at [883, 74] on div "Sales Sales Manager" at bounding box center [551, 65] width 1087 height 26
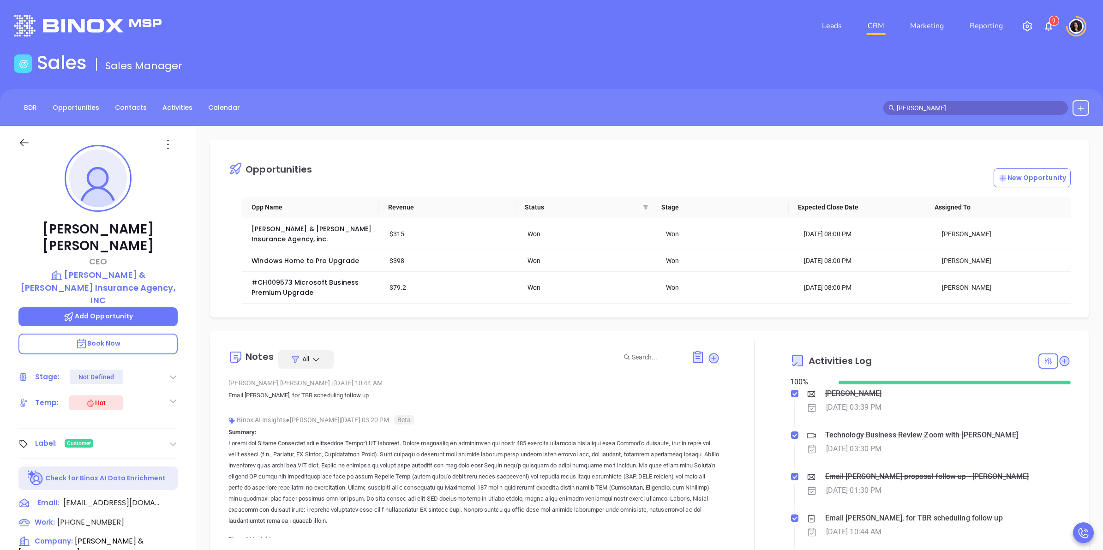
click at [0, 353] on div "George Brooks CEO Brooks & Brooks Insurance Agency, INC Add Opportunity Book No…" at bounding box center [98, 470] width 196 height 688
drag, startPoint x: 151, startPoint y: 230, endPoint x: 49, endPoint y: 232, distance: 101.6
click at [49, 232] on p "George Brooks" at bounding box center [97, 237] width 159 height 33
copy p "George Brooks"
click at [12, 224] on div "George Brooks CEO Brooks & Brooks Insurance Agency, INC Add Opportunity Book No…" at bounding box center [98, 470] width 196 height 688
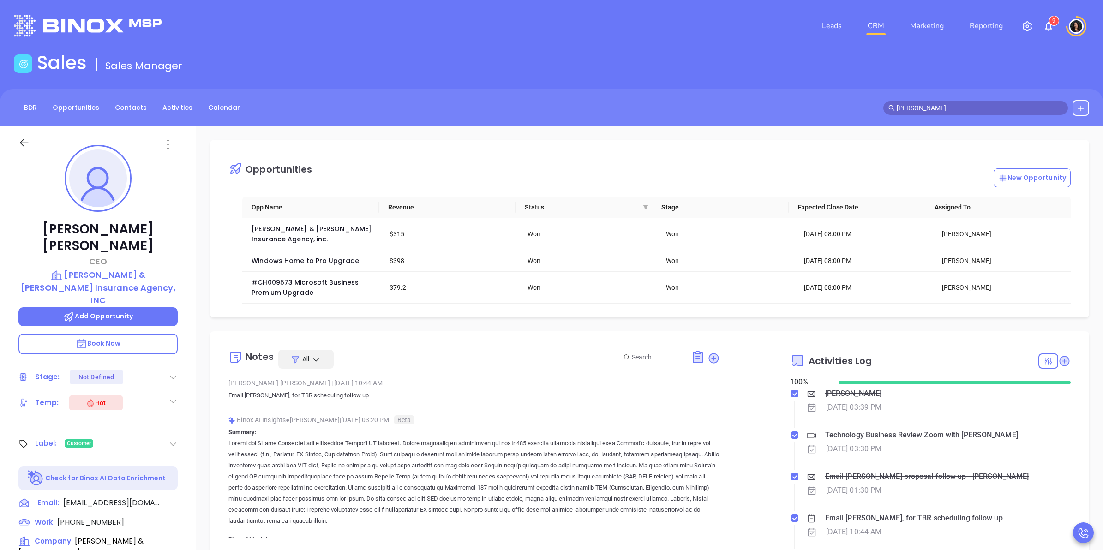
scroll to position [115, 0]
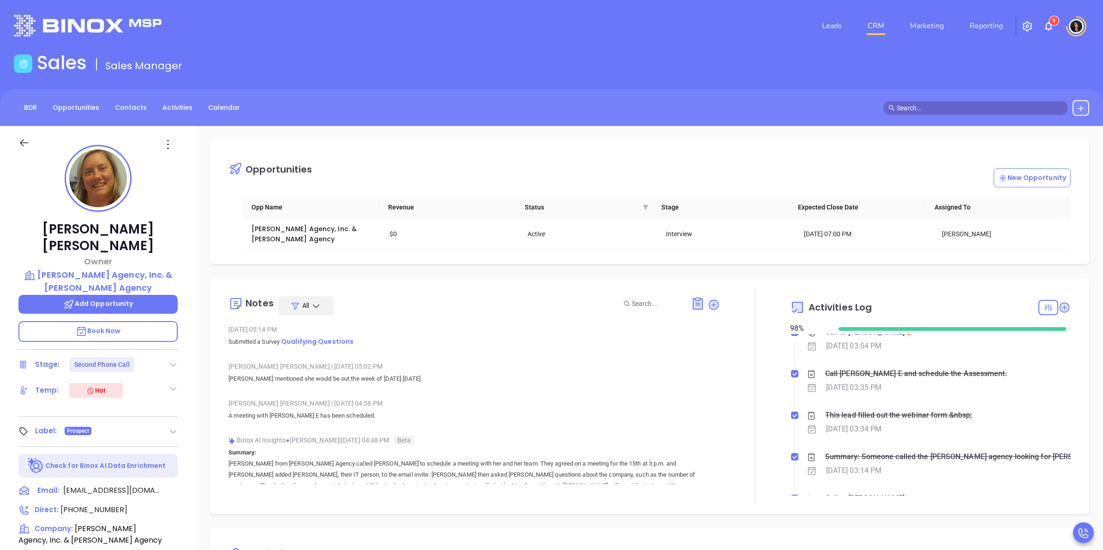
scroll to position [268, 0]
click at [880, 23] on link "CRM" at bounding box center [876, 26] width 24 height 18
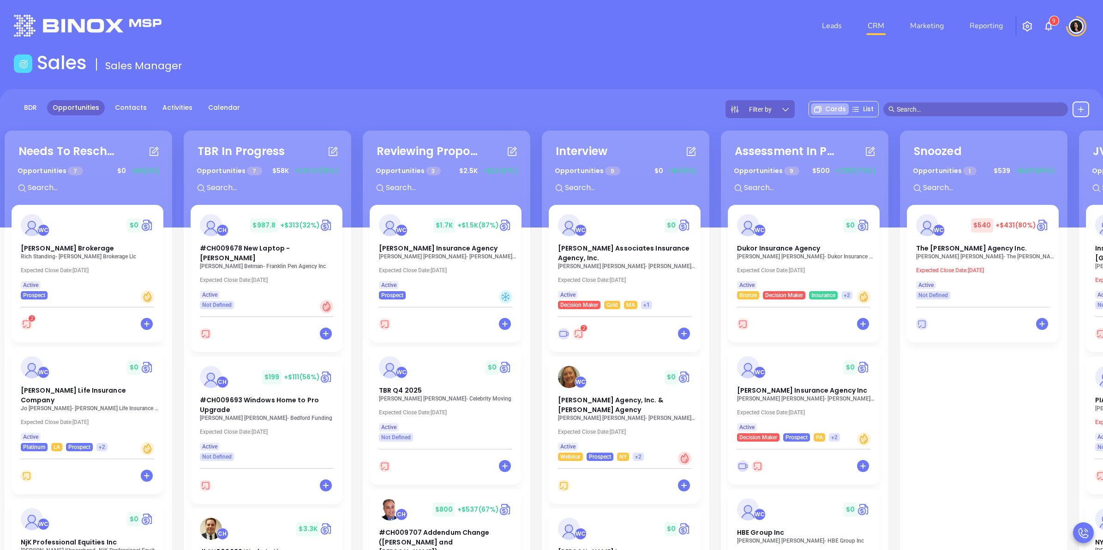
click at [546, 68] on div "Sales Sales Manager" at bounding box center [551, 65] width 1087 height 26
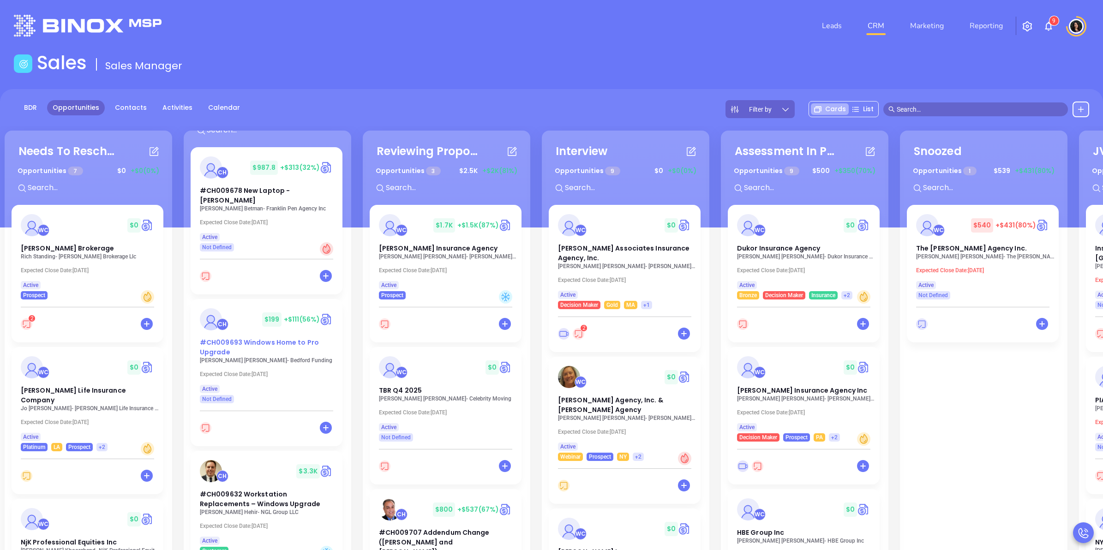
click at [216, 351] on span "#CH009693 Windows Home to Pro Upgrade" at bounding box center [259, 347] width 119 height 19
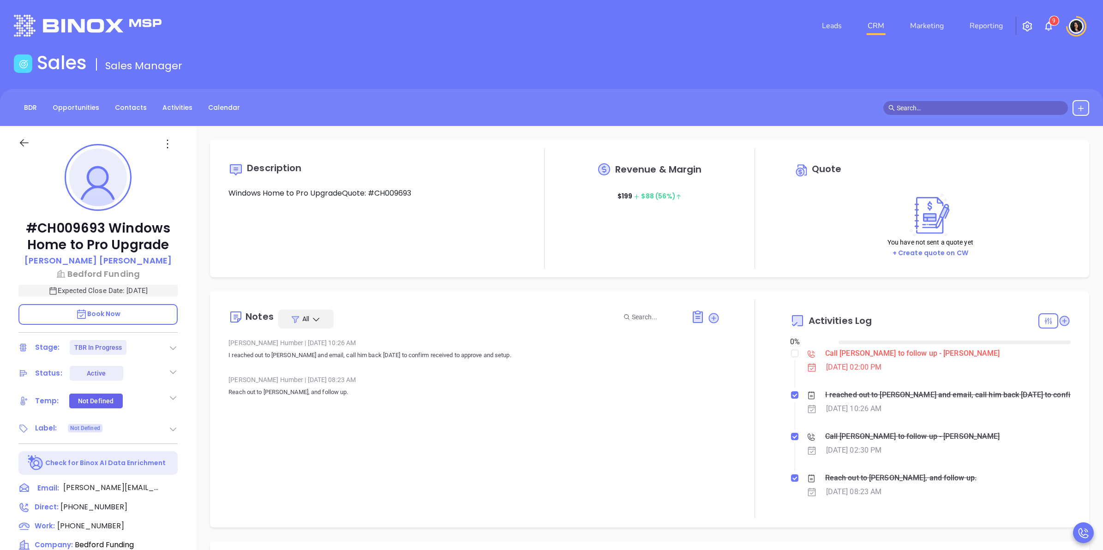
type input "[DATE]"
type input "[PERSON_NAME]"
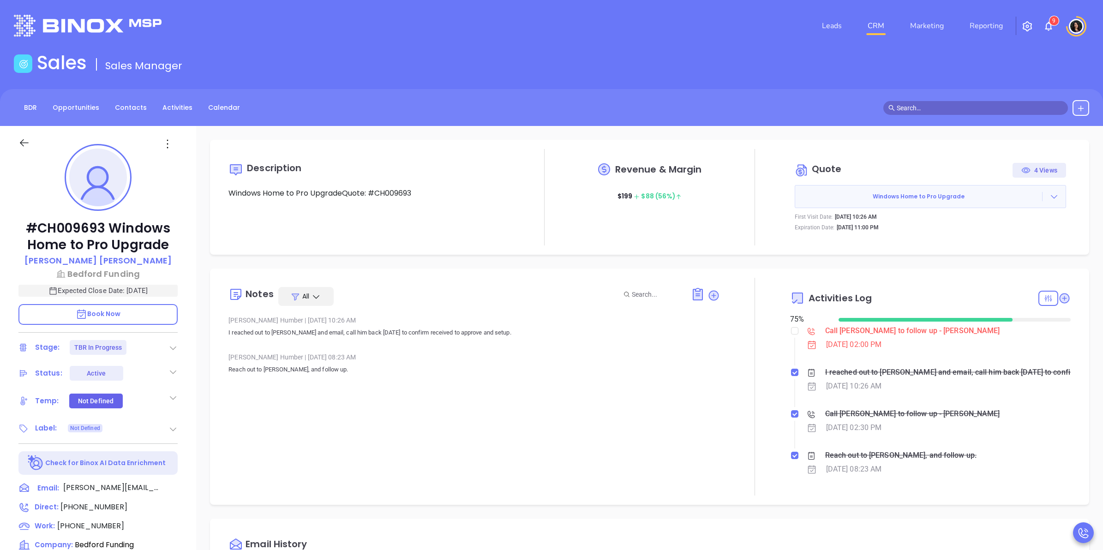
click at [550, 511] on div "Description Windows Home to Pro UpgradeQuote: #CH009693 Revenue & Margin $ 199 …" at bounding box center [649, 449] width 907 height 646
